Goal: Communication & Community: Answer question/provide support

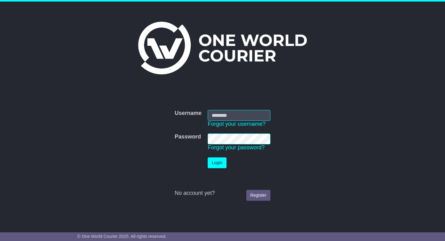
type input "**********"
click at [219, 164] on button "Login" at bounding box center [217, 162] width 19 height 11
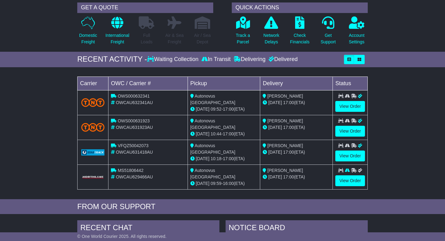
scroll to position [48, 0]
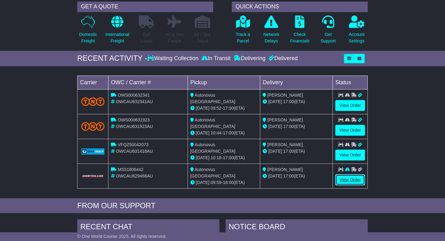
click at [346, 177] on link "View Order" at bounding box center [350, 179] width 30 height 11
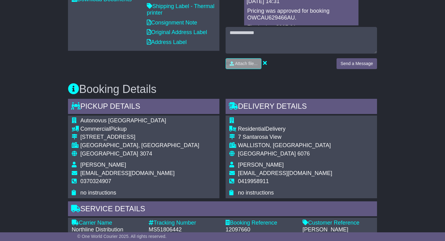
scroll to position [132, 0]
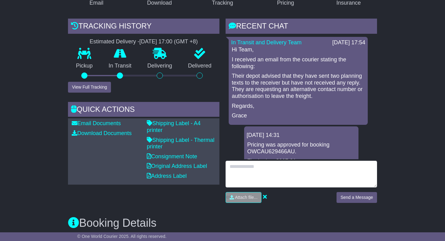
click at [251, 168] on textarea at bounding box center [301, 173] width 151 height 27
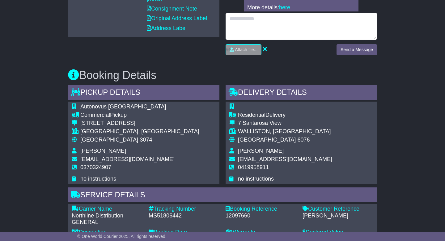
scroll to position [305, 0]
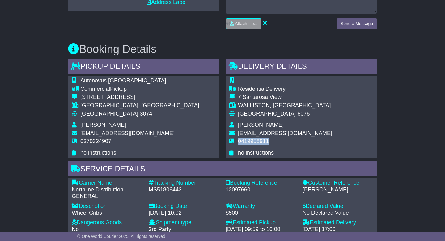
drag, startPoint x: 269, startPoint y: 142, endPoint x: 239, endPoint y: 143, distance: 29.7
click at [239, 143] on td "0419958911" at bounding box center [285, 143] width 94 height 11
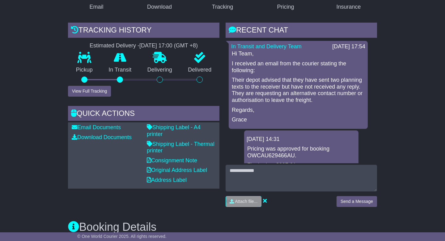
scroll to position [2, 0]
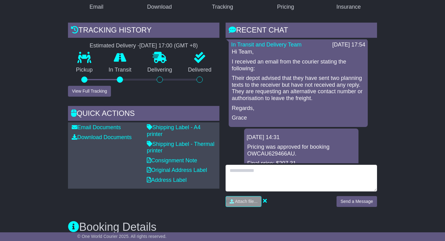
click at [242, 173] on textarea at bounding box center [301, 177] width 151 height 27
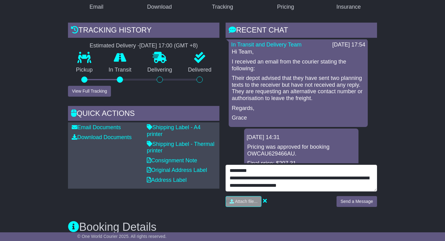
scroll to position [5, 0]
type textarea "**********"
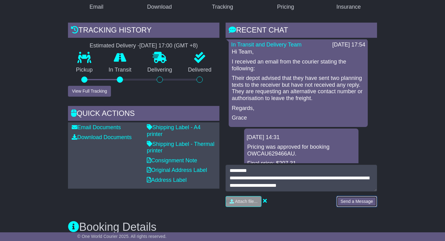
click at [349, 204] on button "Send a Message" at bounding box center [357, 201] width 41 height 11
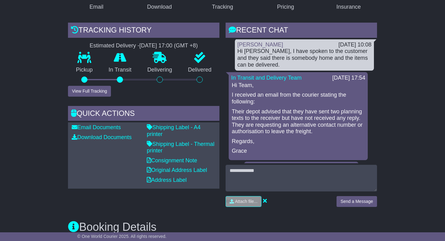
scroll to position [0, 0]
